Goal: Task Accomplishment & Management: Complete application form

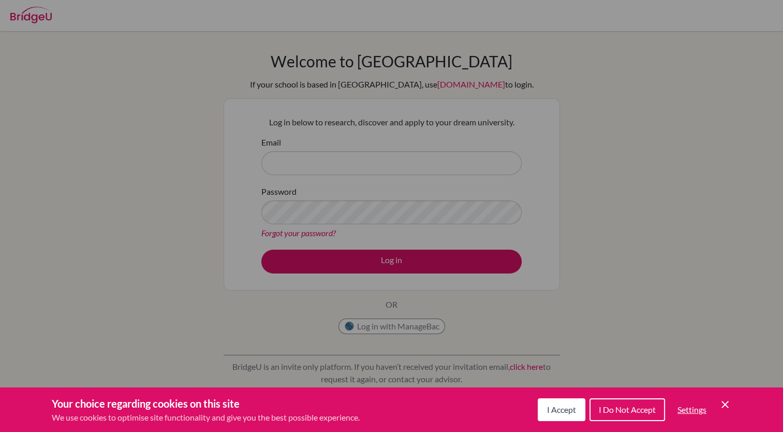
click at [557, 412] on span "I Accept" at bounding box center [561, 409] width 29 height 10
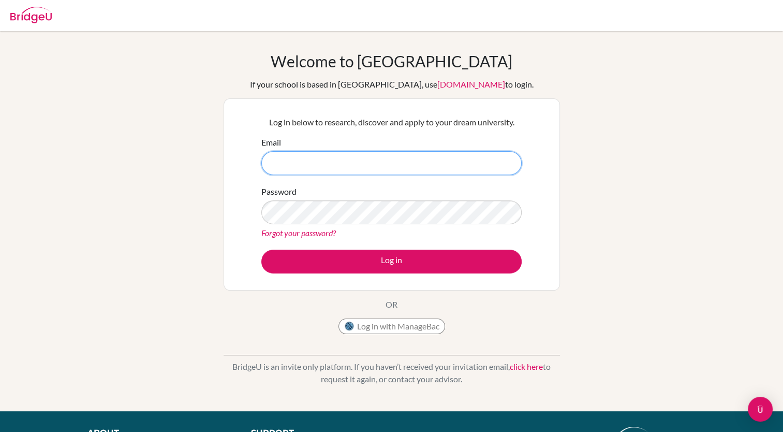
click at [432, 156] on input "Email" at bounding box center [391, 163] width 260 height 24
type input "[EMAIL_ADDRESS][DOMAIN_NAME]"
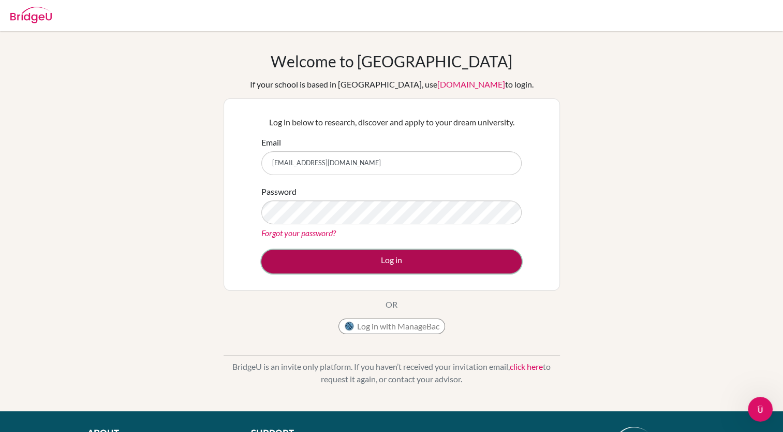
click at [314, 253] on button "Log in" at bounding box center [391, 262] width 260 height 24
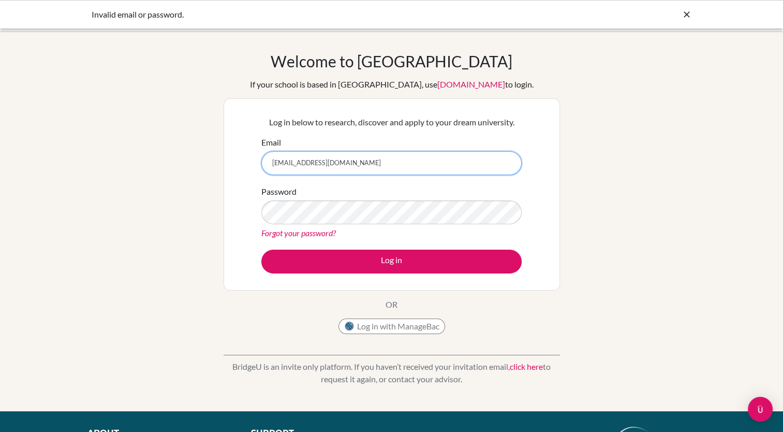
click at [352, 158] on input "[EMAIL_ADDRESS][DOMAIN_NAME]" at bounding box center [391, 163] width 260 height 24
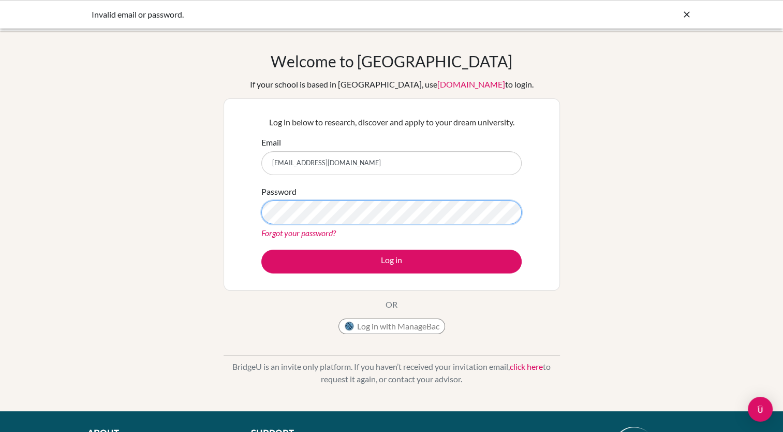
click at [261, 250] on button "Log in" at bounding box center [391, 262] width 260 height 24
click at [685, 17] on icon at bounding box center [687, 14] width 10 height 10
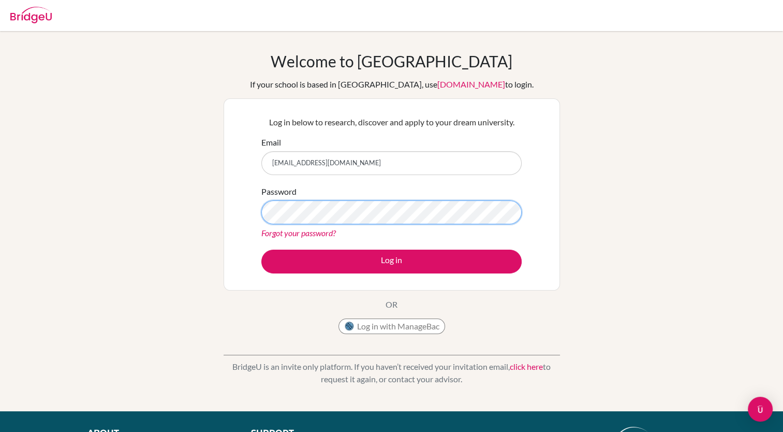
click at [261, 250] on button "Log in" at bounding box center [391, 262] width 260 height 24
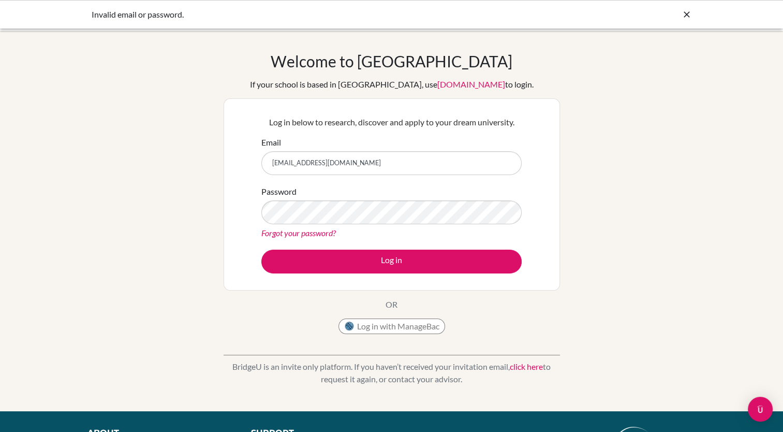
click at [321, 237] on link "Forgot your password?" at bounding box center [298, 233] width 75 height 10
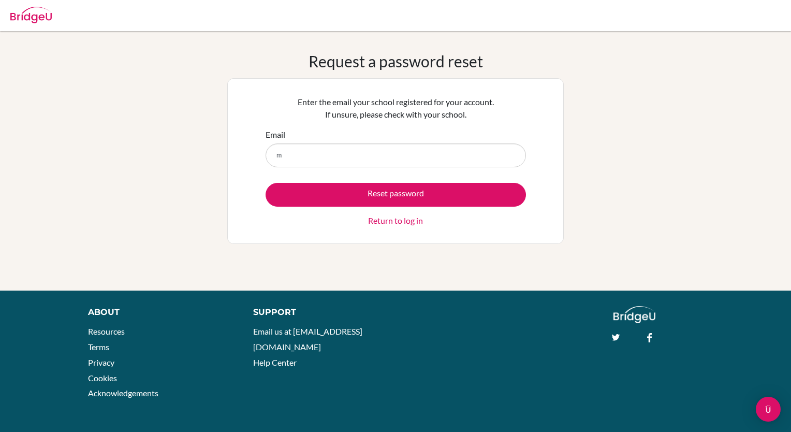
type input "[EMAIL_ADDRESS][DOMAIN_NAME]"
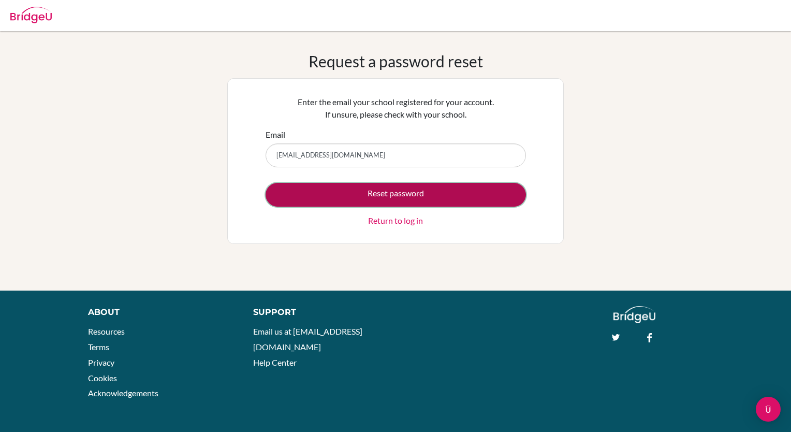
click at [361, 198] on button "Reset password" at bounding box center [396, 195] width 260 height 24
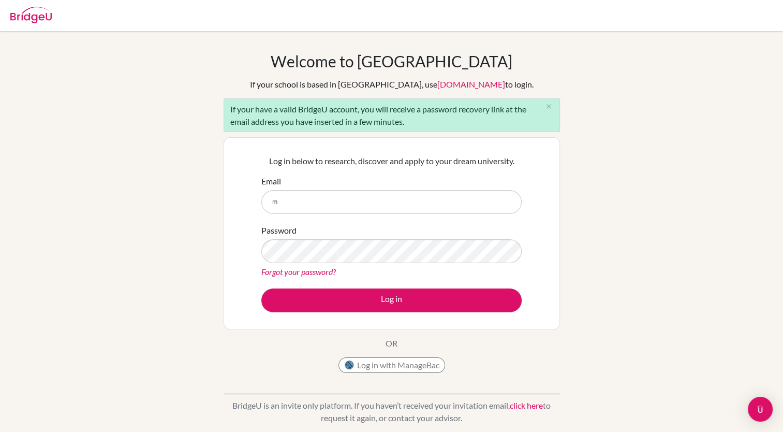
type input "mao.m2028@asbsk.ac.th"
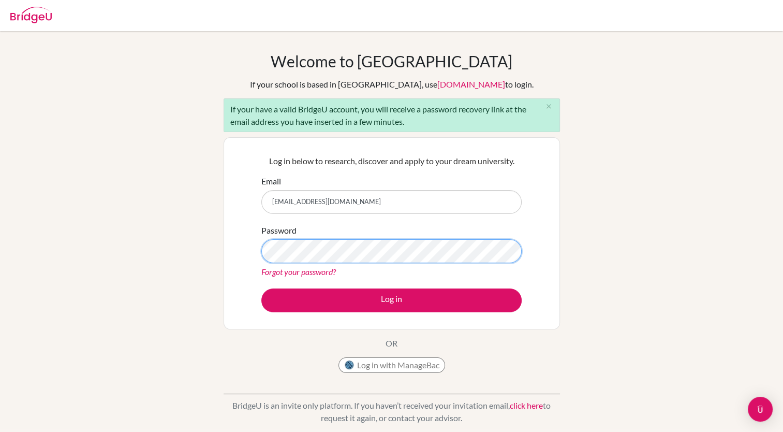
click at [261, 288] on button "Log in" at bounding box center [391, 300] width 260 height 24
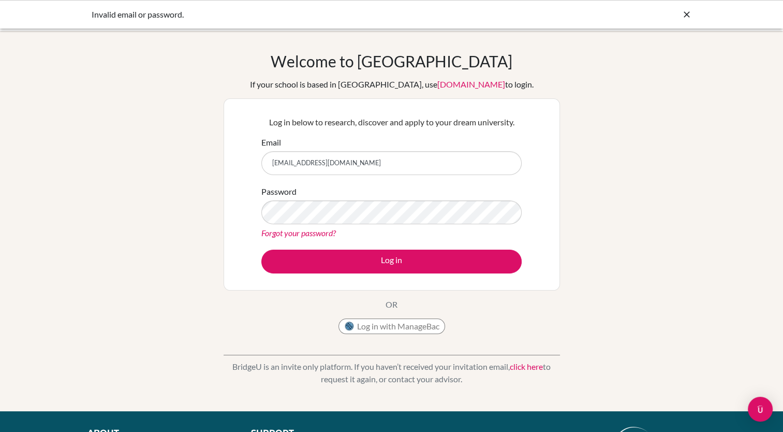
click at [319, 233] on link "Forgot your password?" at bounding box center [298, 233] width 75 height 10
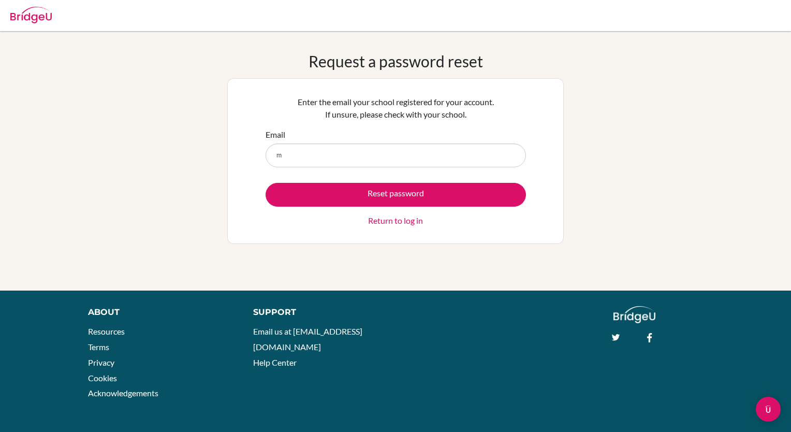
type input "mao.m2028@asbsk.ac.th"
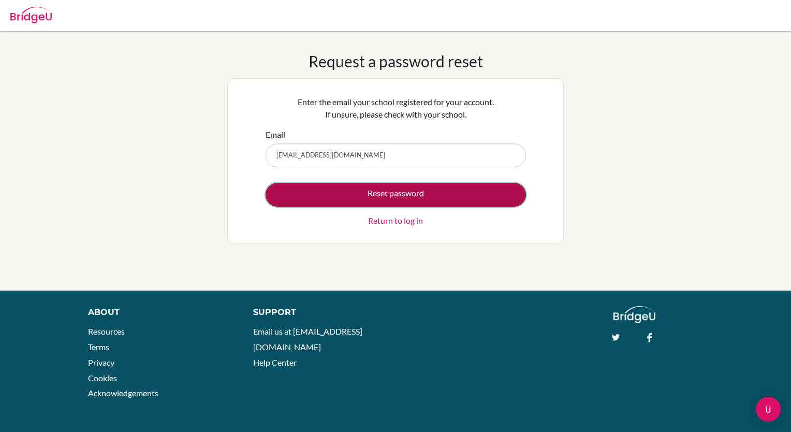
click at [374, 200] on button "Reset password" at bounding box center [396, 195] width 260 height 24
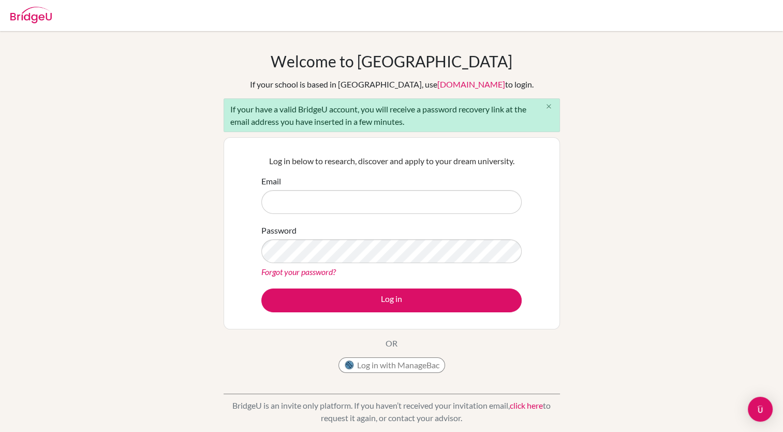
click at [547, 106] on icon "close" at bounding box center [549, 107] width 8 height 8
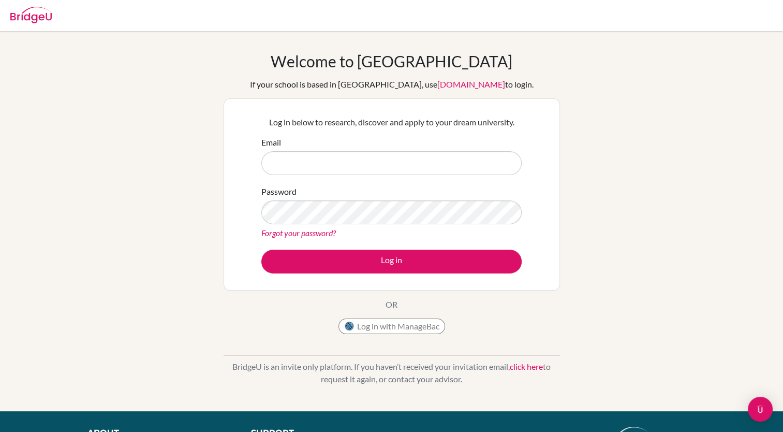
click at [303, 233] on link "Forgot your password?" at bounding box center [298, 233] width 75 height 10
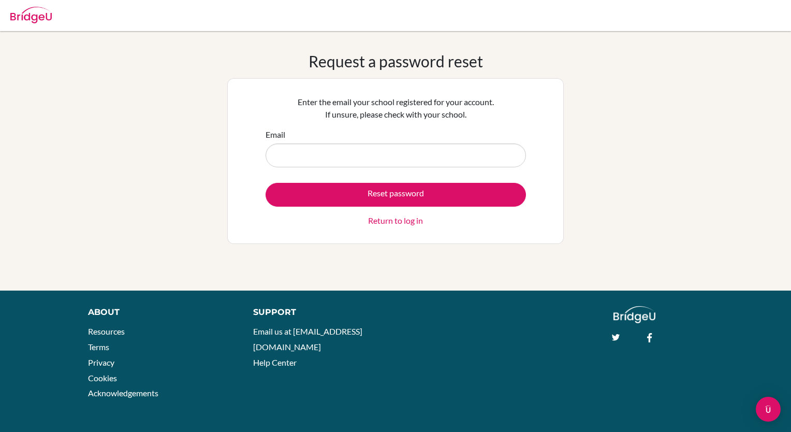
click at [399, 225] on link "Return to log in" at bounding box center [395, 220] width 55 height 12
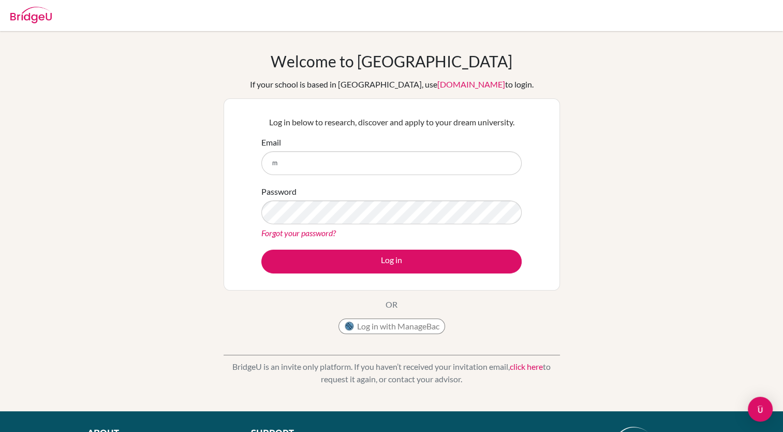
type input "[EMAIL_ADDRESS][DOMAIN_NAME]"
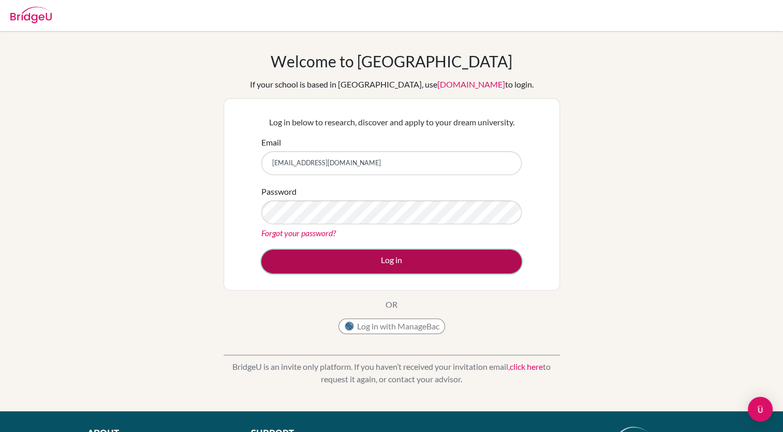
click at [340, 255] on button "Log in" at bounding box center [391, 262] width 260 height 24
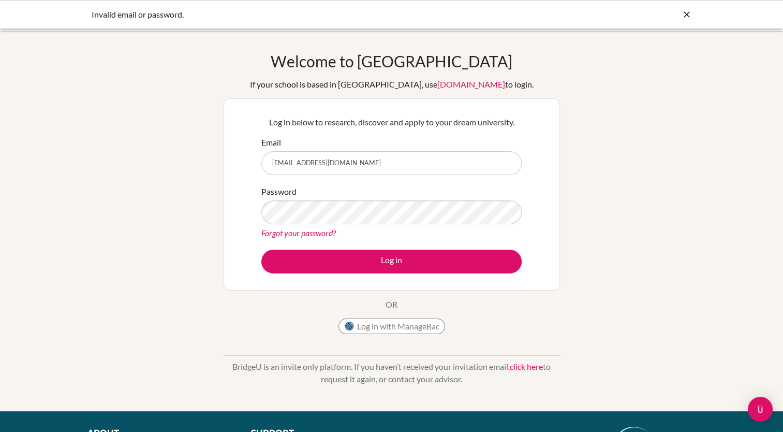
click at [317, 231] on link "Forgot your password?" at bounding box center [298, 233] width 75 height 10
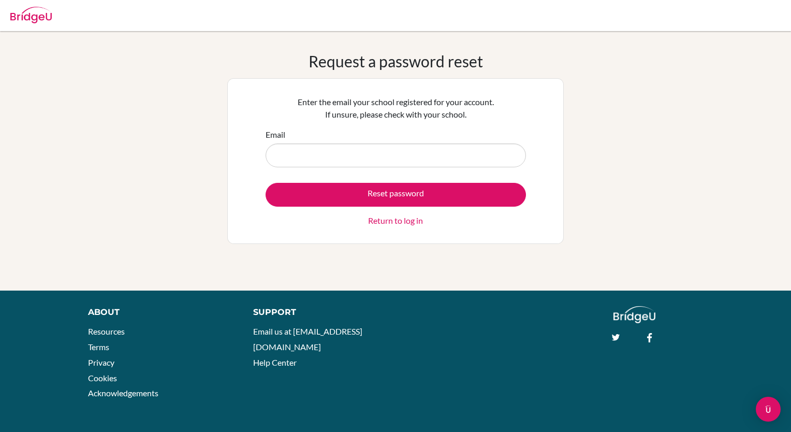
click at [418, 165] on input "Email" at bounding box center [396, 155] width 260 height 24
type input "mao.m2028@asbsk.ac.th"
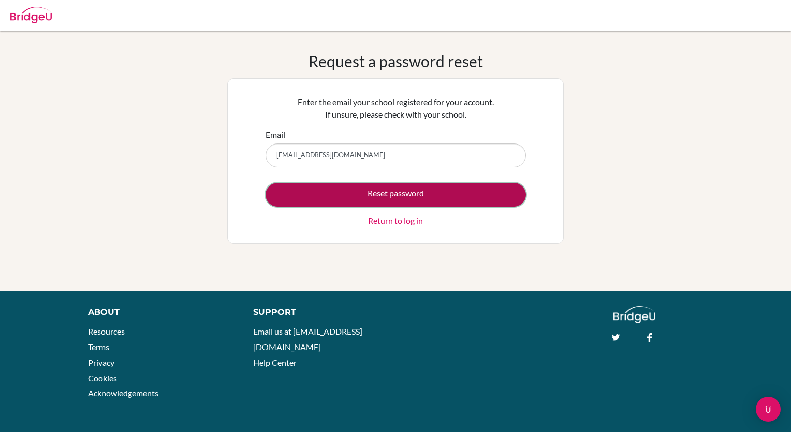
click at [394, 193] on button "Reset password" at bounding box center [396, 195] width 260 height 24
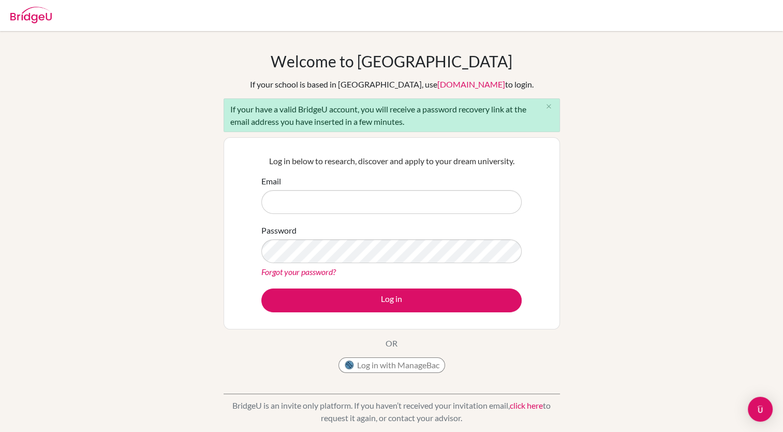
click at [312, 267] on link "Forgot your password?" at bounding box center [298, 272] width 75 height 10
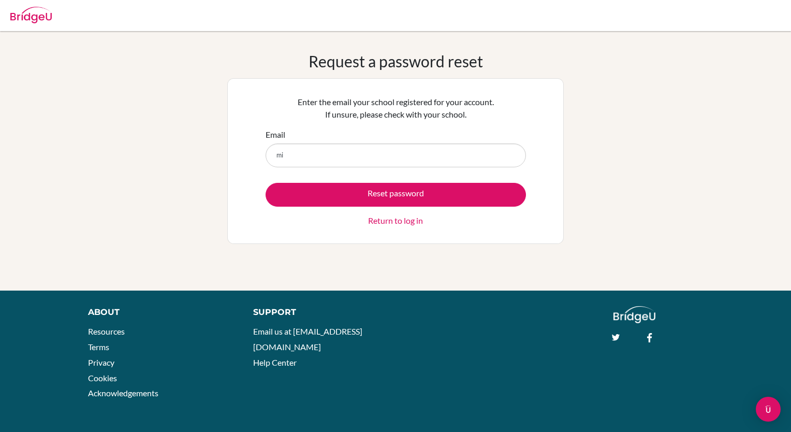
type input "[EMAIL_ADDRESS][DOMAIN_NAME]"
click at [368, 206] on div "Reset password Return to log in" at bounding box center [396, 205] width 260 height 44
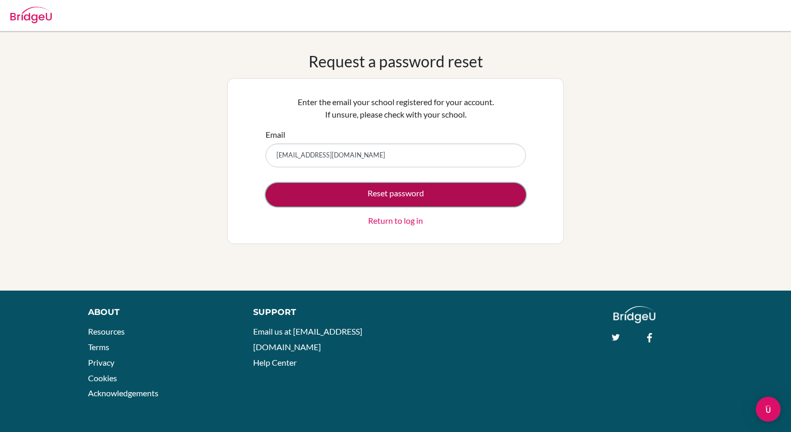
click at [372, 198] on button "Reset password" at bounding box center [396, 195] width 260 height 24
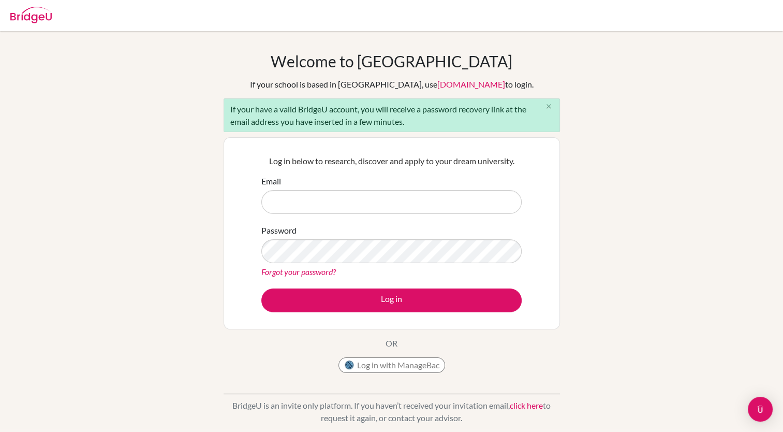
click at [547, 105] on icon "close" at bounding box center [549, 107] width 8 height 8
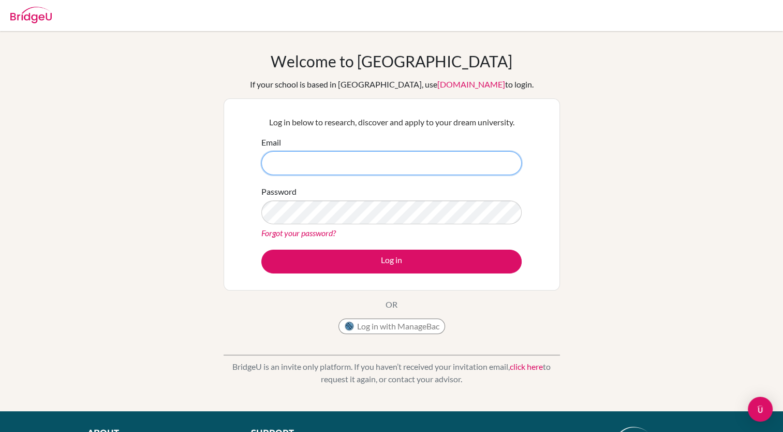
click at [378, 164] on input "Email" at bounding box center [391, 163] width 260 height 24
type input "[EMAIL_ADDRESS][DOMAIN_NAME]"
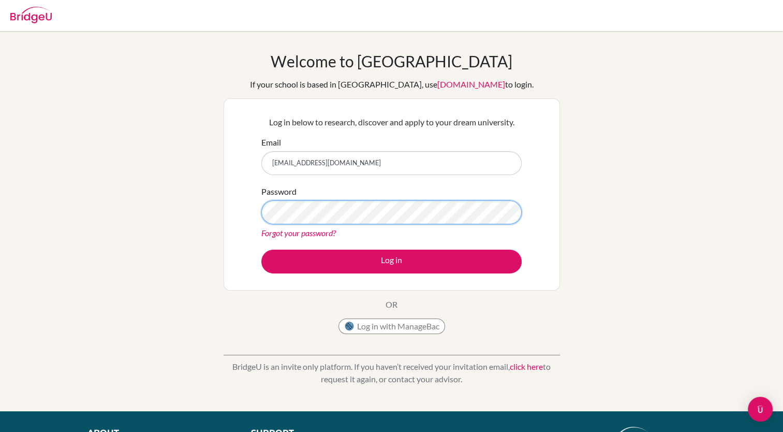
click at [261, 250] on button "Log in" at bounding box center [391, 262] width 260 height 24
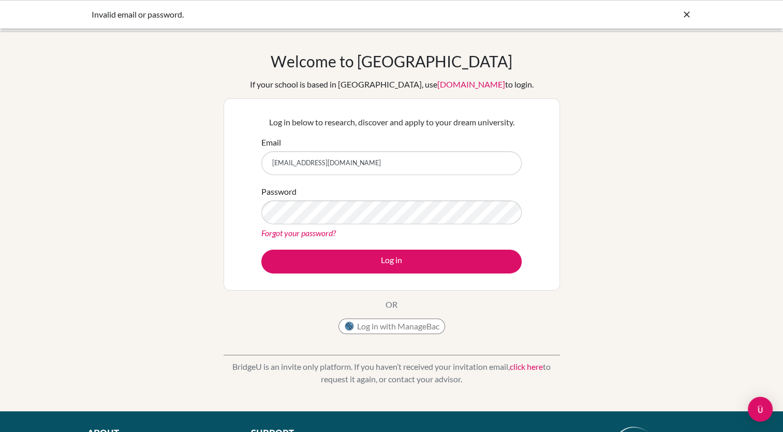
type input "[EMAIL_ADDRESS][DOMAIN_NAME]"
click at [261, 250] on button "Log in" at bounding box center [391, 262] width 260 height 24
click at [315, 163] on input "[EMAIL_ADDRESS][DOMAIN_NAME]" at bounding box center [391, 163] width 260 height 24
type input "[EMAIL_ADDRESS][DOMAIN_NAME]"
click at [313, 198] on div "Password Forgot your password?" at bounding box center [391, 212] width 260 height 54
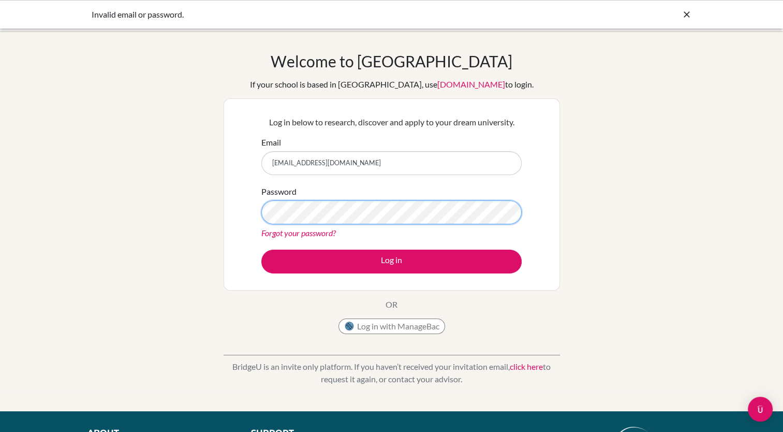
click at [261, 250] on button "Log in" at bounding box center [391, 262] width 260 height 24
type input "[EMAIL_ADDRESS][DOMAIN_NAME]"
click at [261, 250] on button "Log in" at bounding box center [391, 262] width 260 height 24
click at [304, 237] on link "Forgot your password?" at bounding box center [298, 233] width 75 height 10
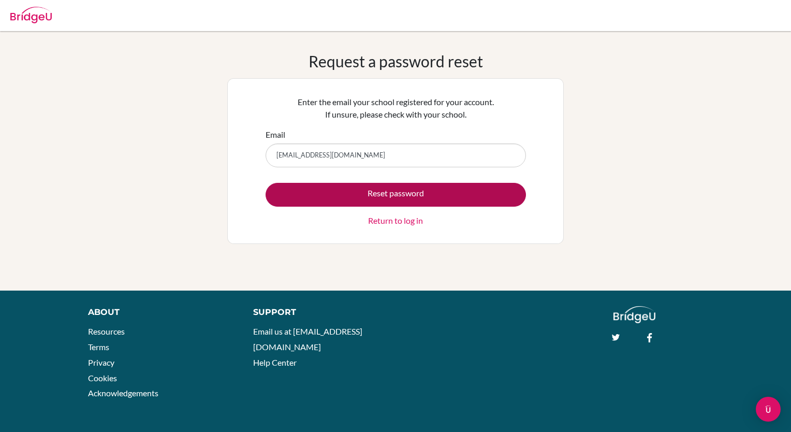
type input "[EMAIL_ADDRESS][DOMAIN_NAME]"
click at [266, 183] on button "Reset password" at bounding box center [396, 195] width 260 height 24
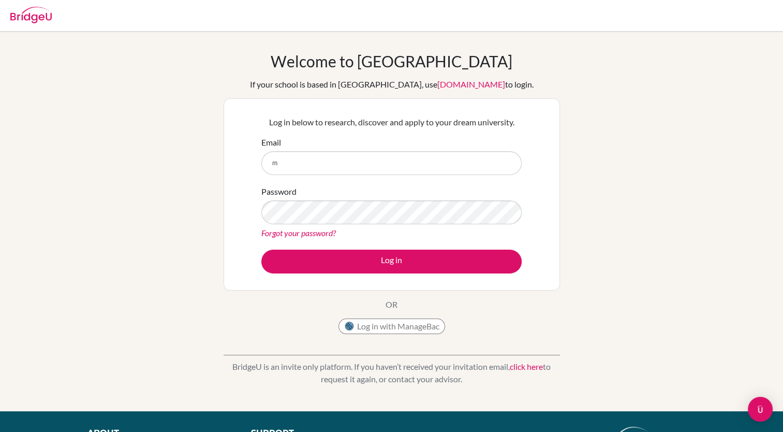
type input "[EMAIL_ADDRESS][DOMAIN_NAME]"
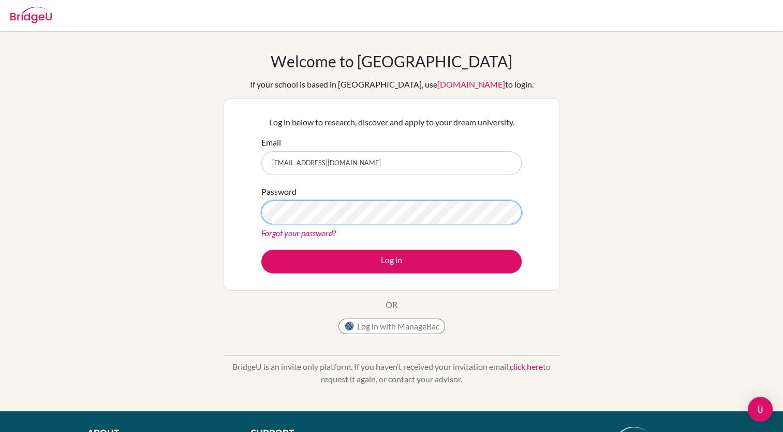
click at [261, 250] on button "Log in" at bounding box center [391, 262] width 260 height 24
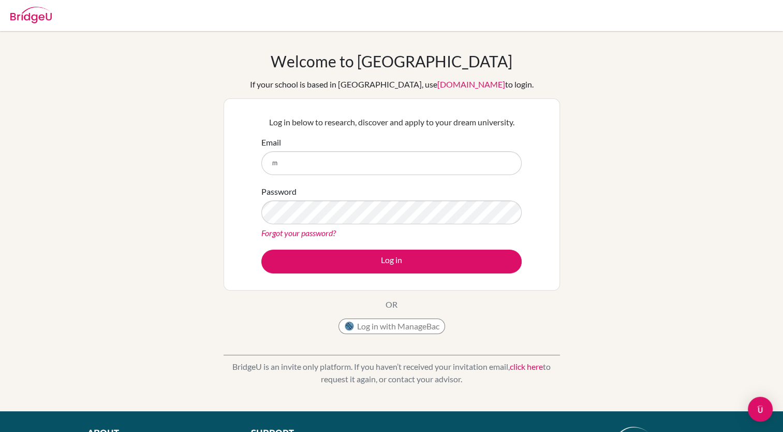
type input "[EMAIL_ADDRESS][DOMAIN_NAME]"
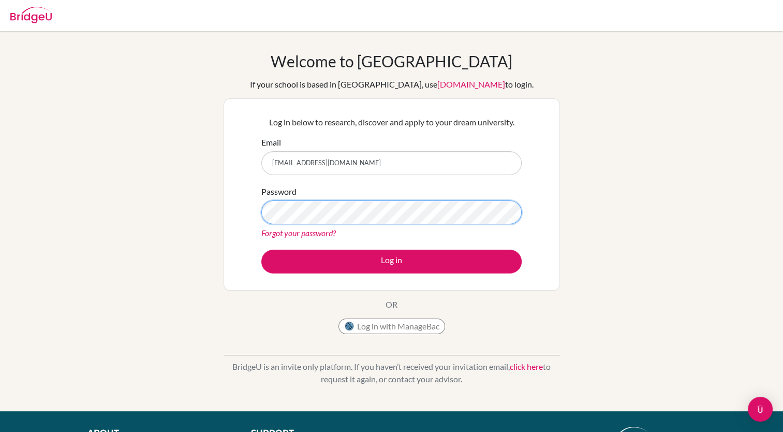
click at [261, 250] on button "Log in" at bounding box center [391, 262] width 260 height 24
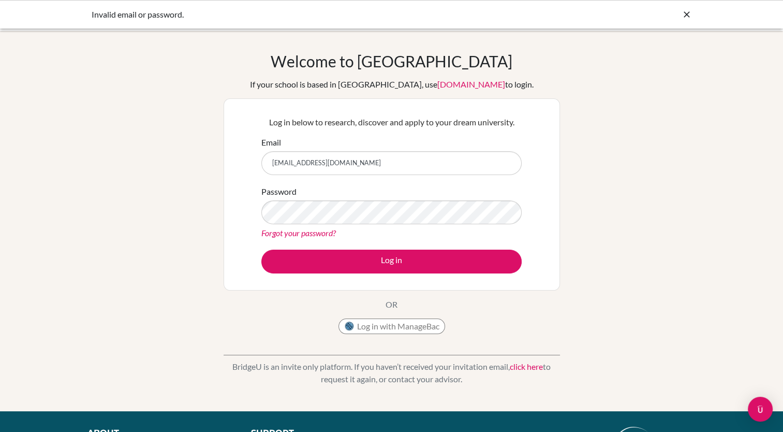
click at [533, 370] on link "click here" at bounding box center [526, 366] width 33 height 10
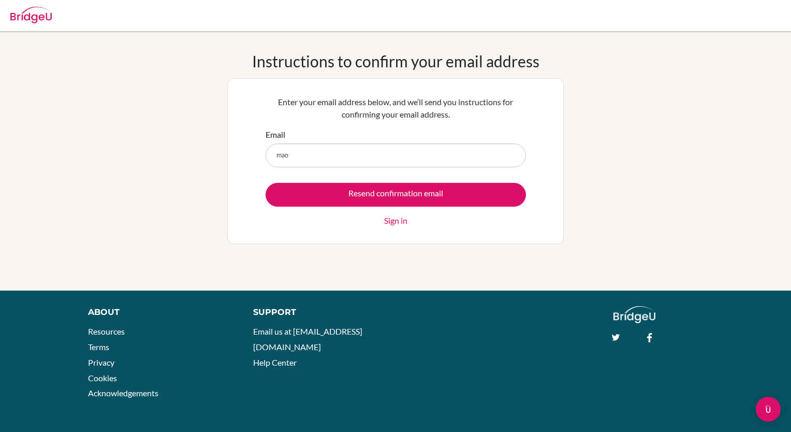
type input "mao.m2028@asbsk.ac.th"
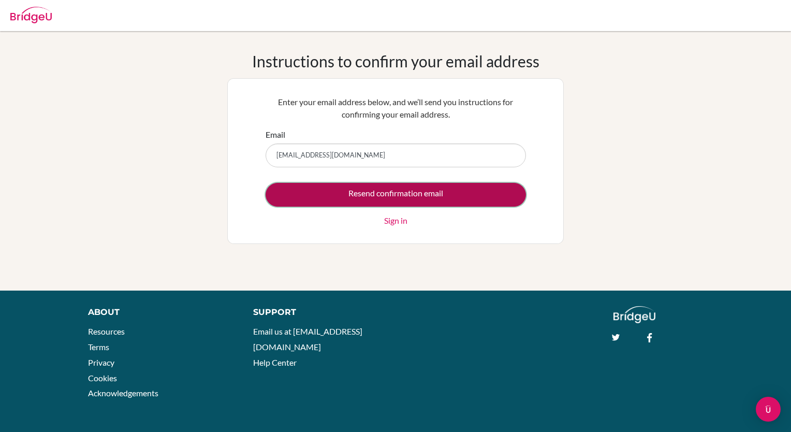
click at [413, 194] on input "Resend confirmation email" at bounding box center [396, 195] width 260 height 24
